Goal: Find specific page/section: Find specific page/section

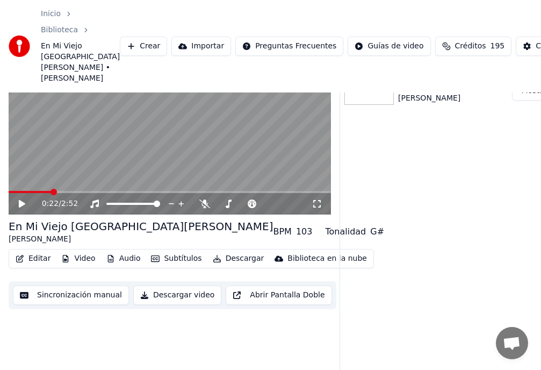
scroll to position [60, 0]
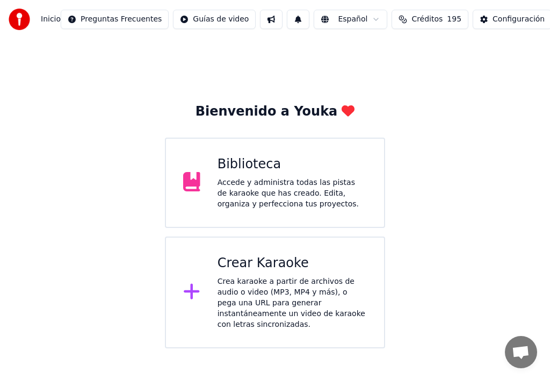
click at [256, 173] on div "Biblioteca" at bounding box center [292, 164] width 149 height 17
